Goal: Information Seeking & Learning: Learn about a topic

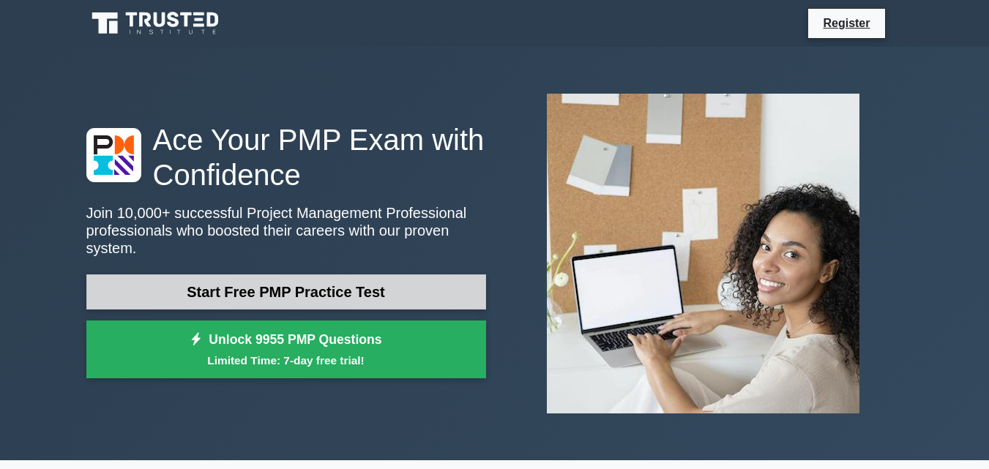
click at [309, 297] on link "Start Free PMP Practice Test" at bounding box center [286, 292] width 400 height 35
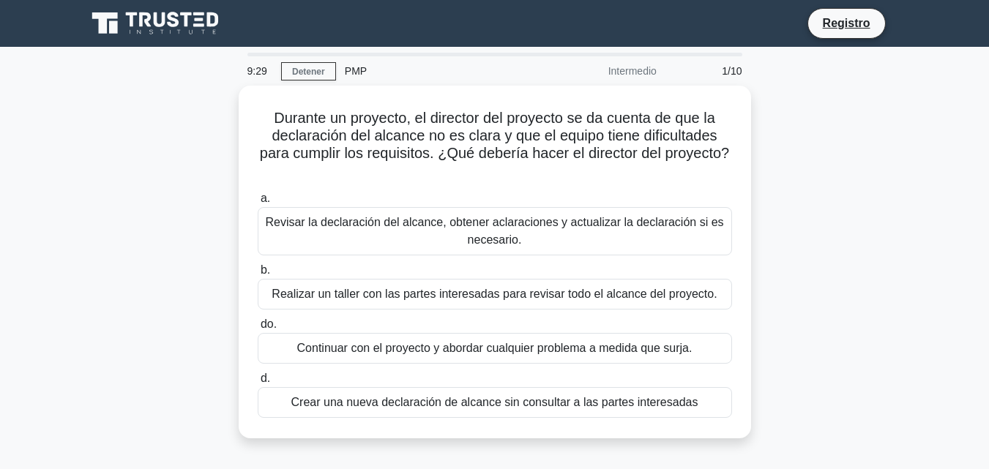
click at [810, 156] on div "Durante un proyecto, el director del proyecto se da cuenta de que la declaració…" at bounding box center [495, 271] width 835 height 370
